Goal: Task Accomplishment & Management: Manage account settings

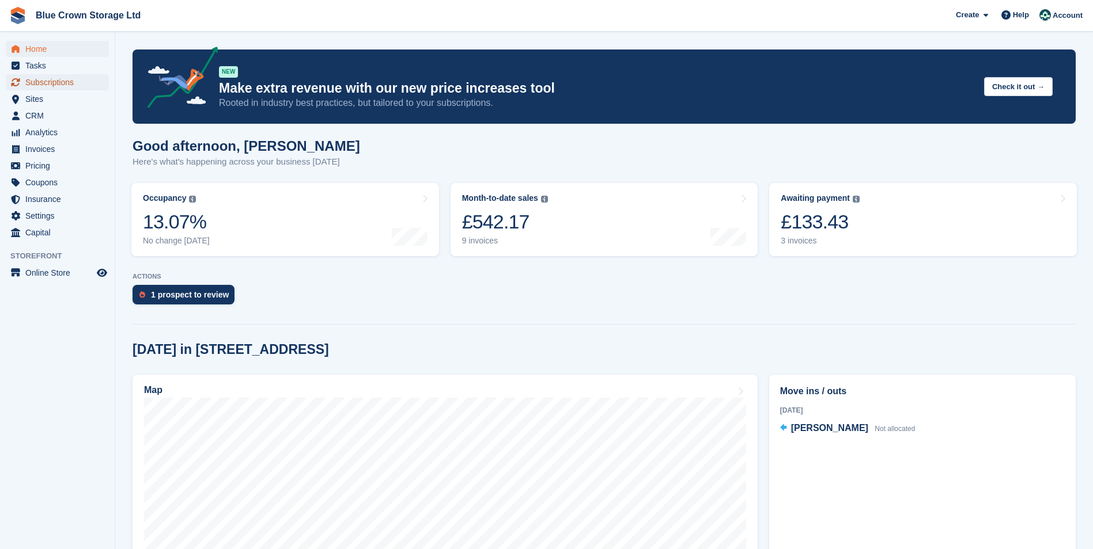
click at [58, 83] on span "Subscriptions" at bounding box center [59, 82] width 69 height 16
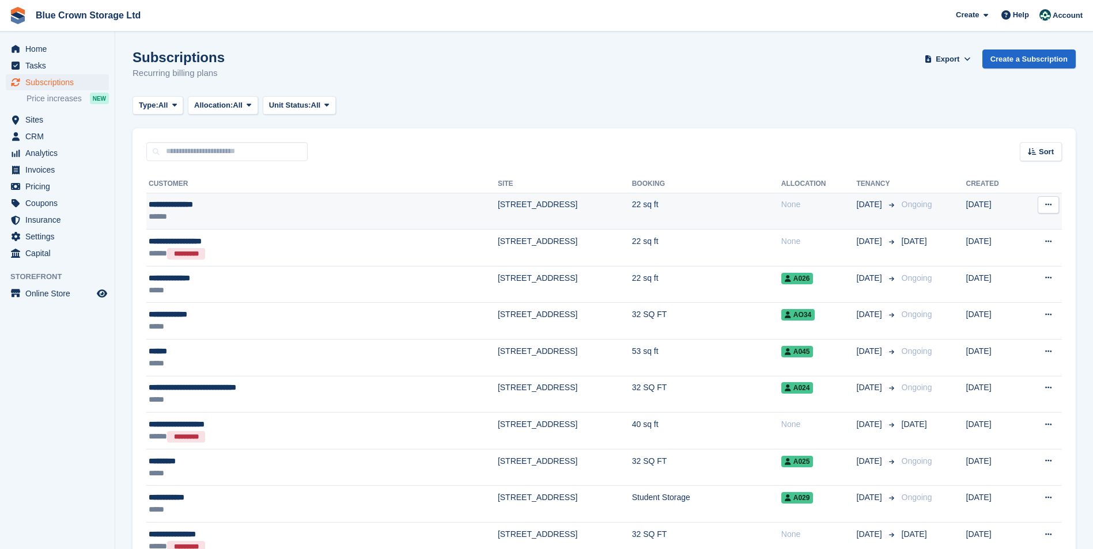
click at [248, 214] on div "******" at bounding box center [252, 217] width 207 height 12
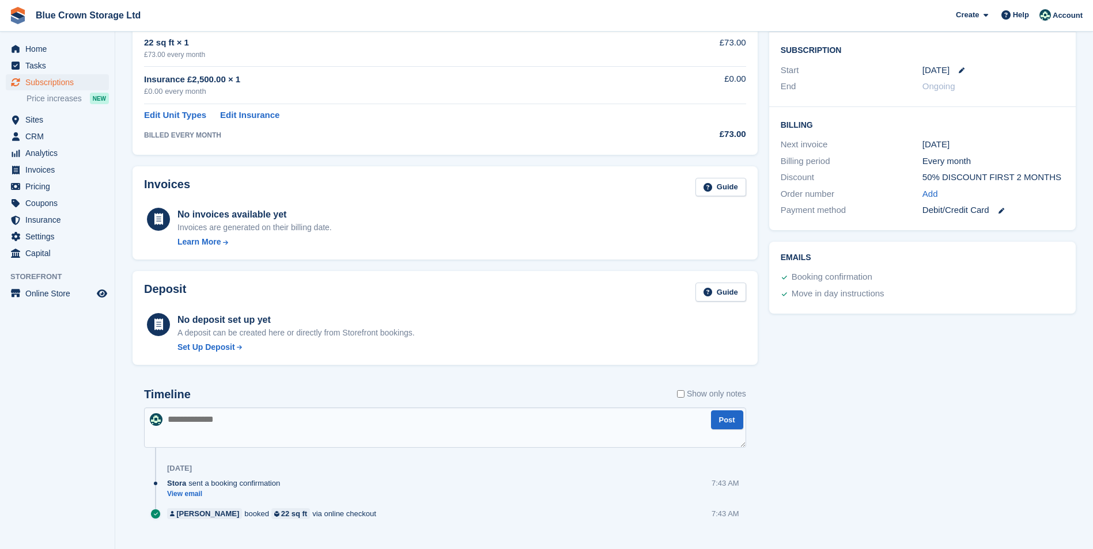
scroll to position [217, 0]
